Goal: Find specific page/section: Locate a particular part of the current website

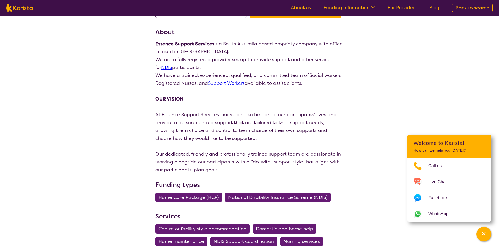
scroll to position [59, 0]
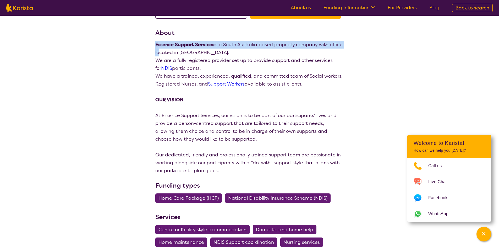
drag, startPoint x: 154, startPoint y: 44, endPoint x: 158, endPoint y: 53, distance: 9.4
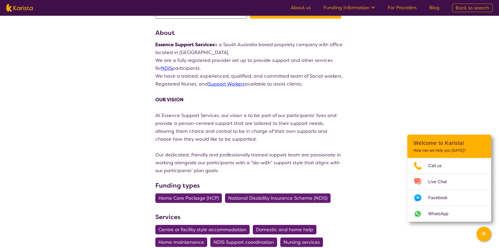
click at [216, 57] on p "We are a fully registered provider set up to provide support and other services…" at bounding box center [249, 64] width 189 height 16
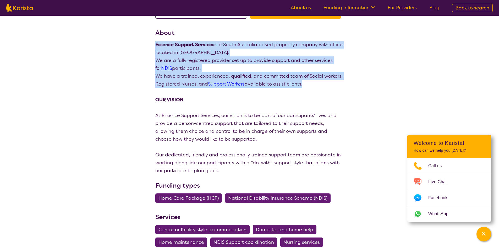
drag, startPoint x: 156, startPoint y: 45, endPoint x: 302, endPoint y: 84, distance: 151.2
click at [302, 84] on div "Essence Support Services is a [GEOGRAPHIC_DATA] based propriety company with of…" at bounding box center [249, 108] width 189 height 134
copy div "Essence Support Services is a South Australia based propriety company with offi…"
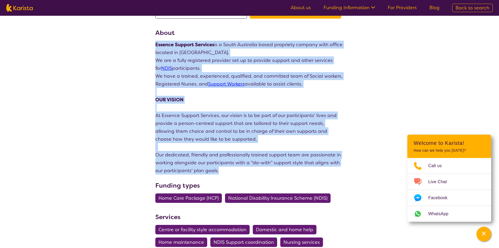
drag, startPoint x: 221, startPoint y: 170, endPoint x: 155, endPoint y: 46, distance: 140.5
copy div "Essence Support Services is a South Australia based propriety company with offi…"
